Goal: Task Accomplishment & Management: Use online tool/utility

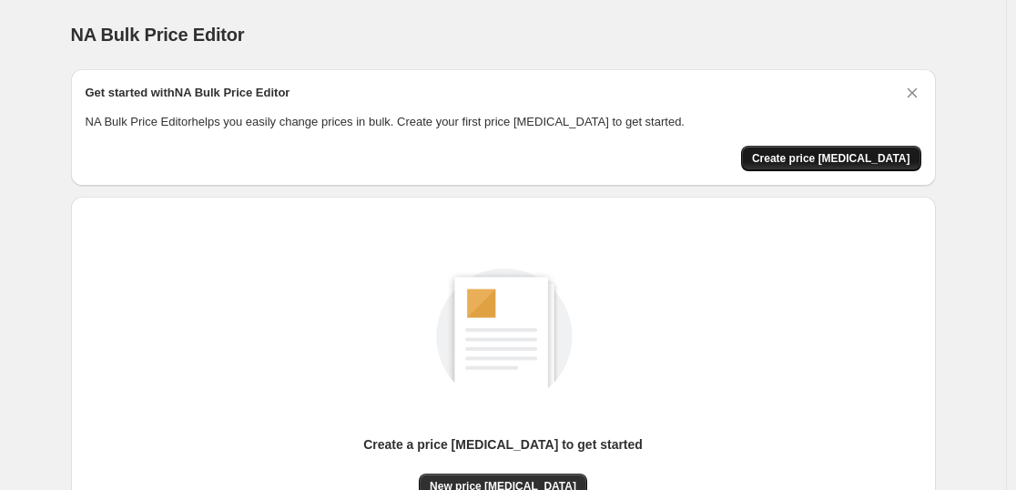
click at [804, 160] on span "Create price change job" at bounding box center [831, 158] width 158 height 15
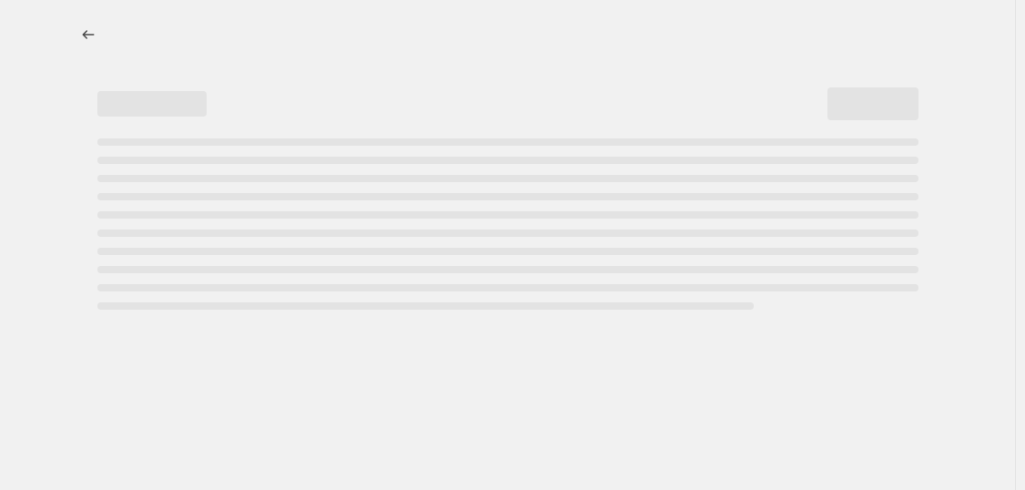
select select "percentage"
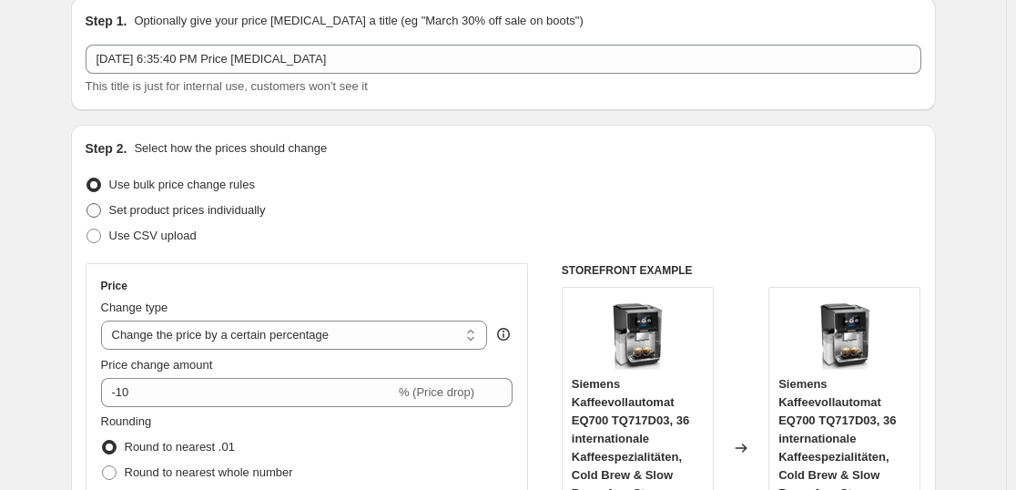
scroll to position [182, 0]
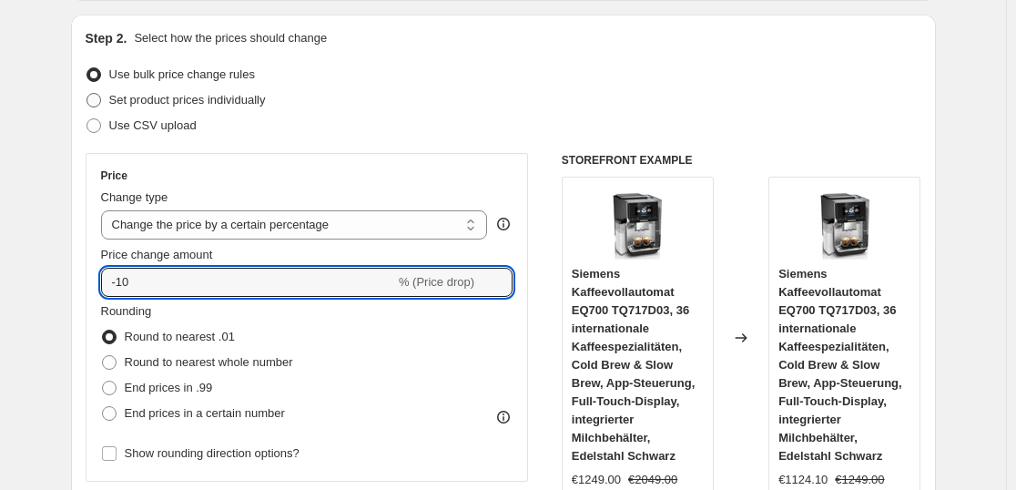
click at [164, 279] on input "-10" at bounding box center [248, 282] width 294 height 29
type input "-1"
type input "-35"
click at [111, 396] on span at bounding box center [109, 387] width 16 height 16
click at [103, 381] on input "End prices in .99" at bounding box center [102, 380] width 1 height 1
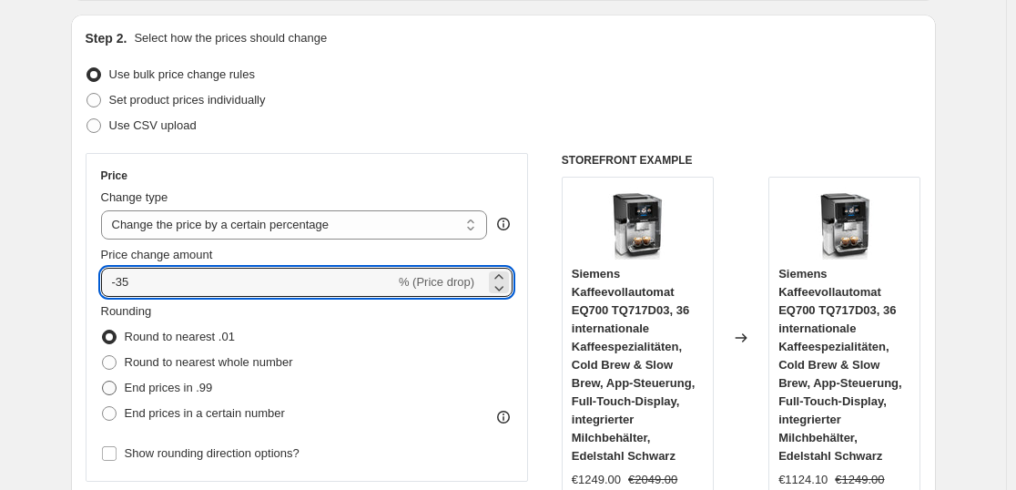
radio input "true"
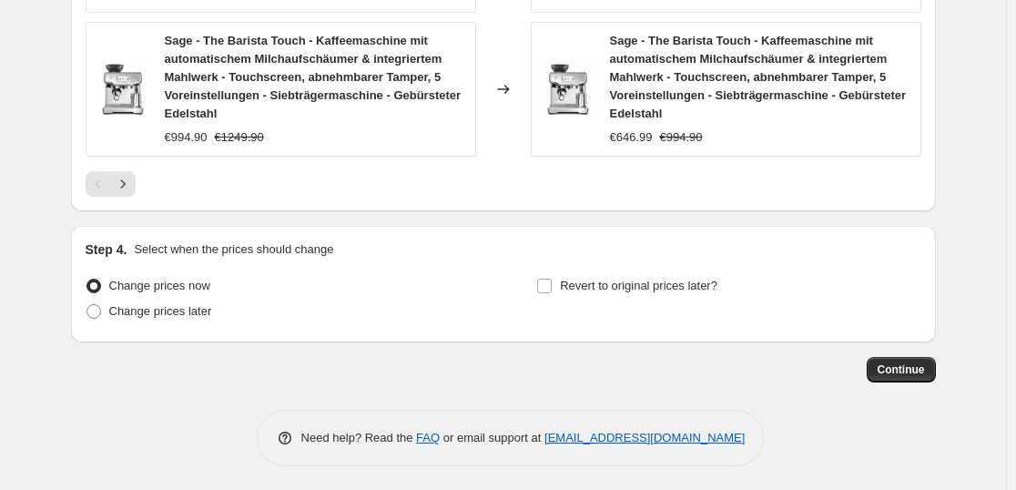
scroll to position [1578, 0]
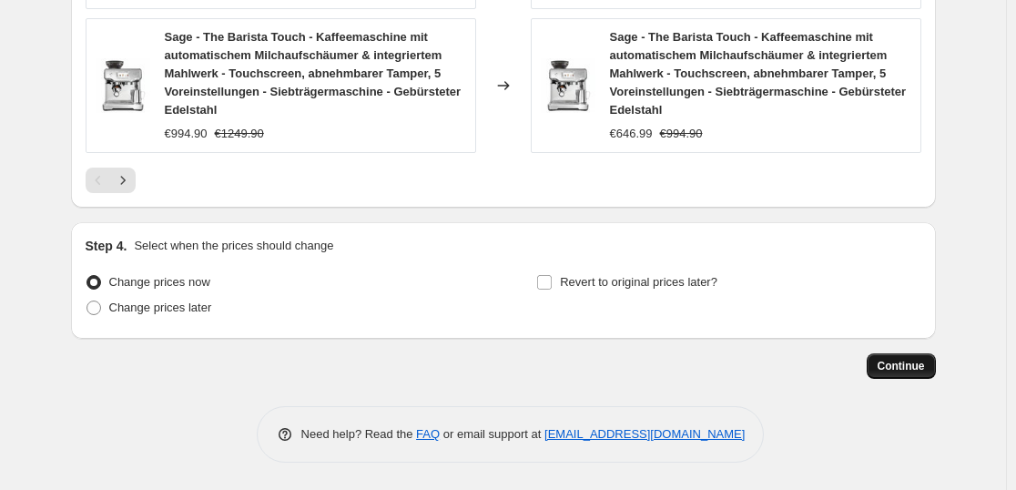
click at [906, 369] on span "Continue" at bounding box center [900, 366] width 47 height 15
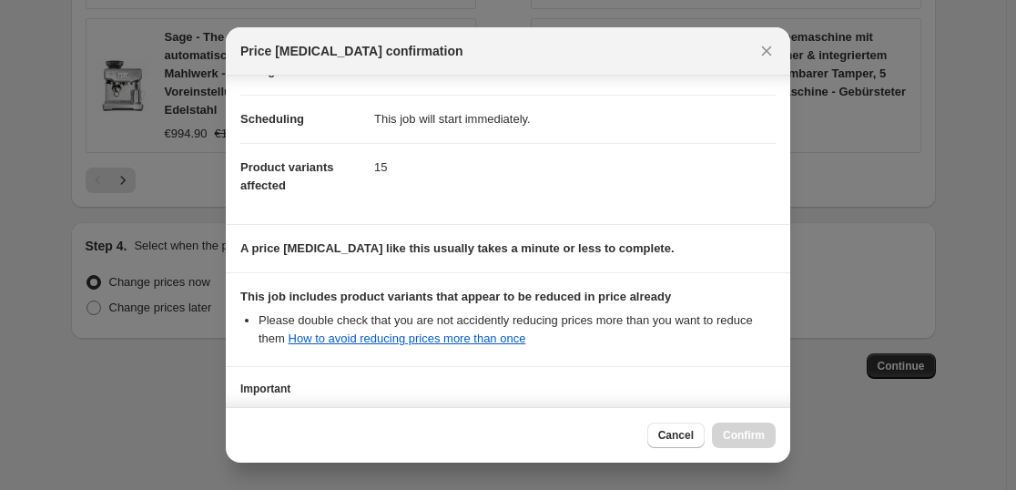
scroll to position [277, 0]
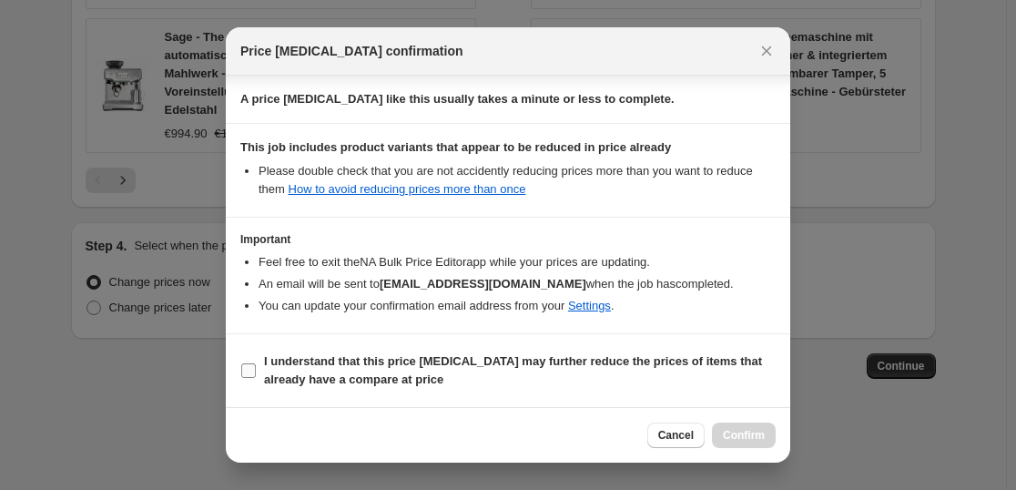
click at [254, 373] on input "I understand that this price change job may further reduce the prices of items …" at bounding box center [248, 370] width 15 height 15
checkbox input "true"
click at [749, 436] on span "Confirm" at bounding box center [744, 435] width 42 height 15
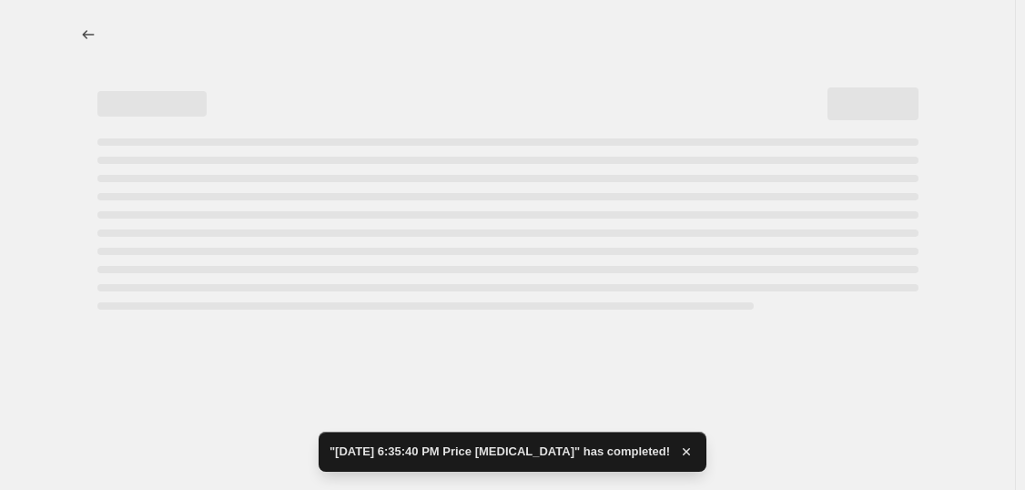
select select "percentage"
